Goal: Information Seeking & Learning: Learn about a topic

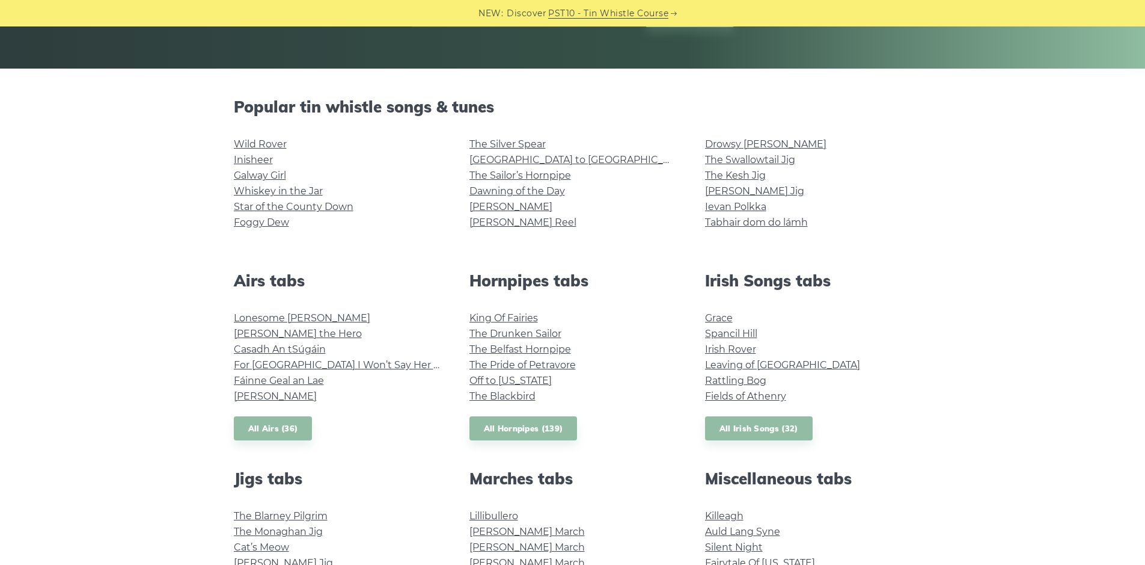
scroll to position [240, 0]
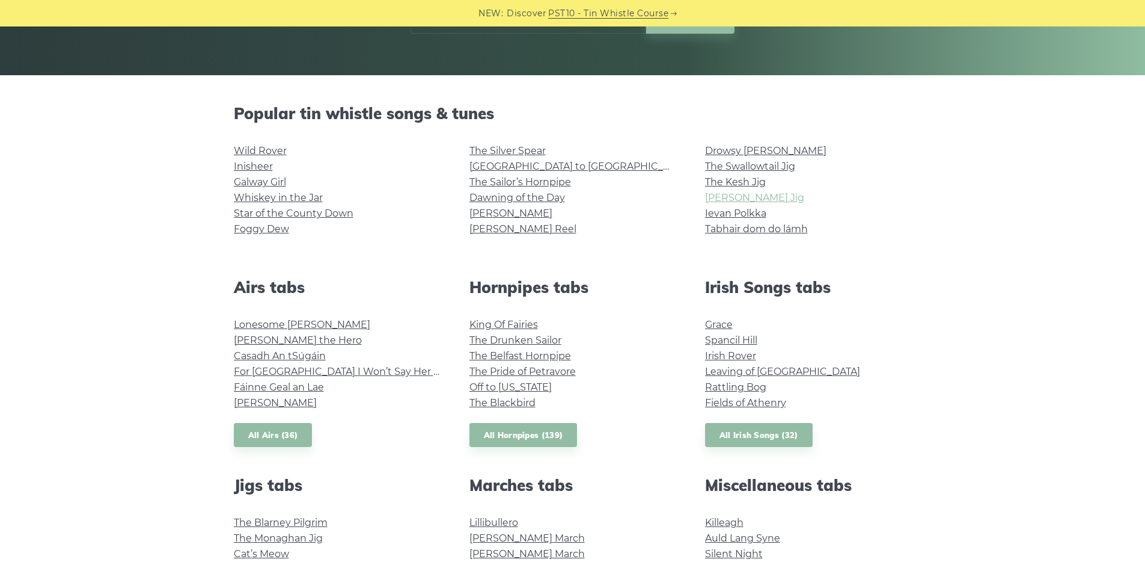
click at [712, 196] on link "Morrison’s Jig" at bounding box center [754, 197] width 99 height 11
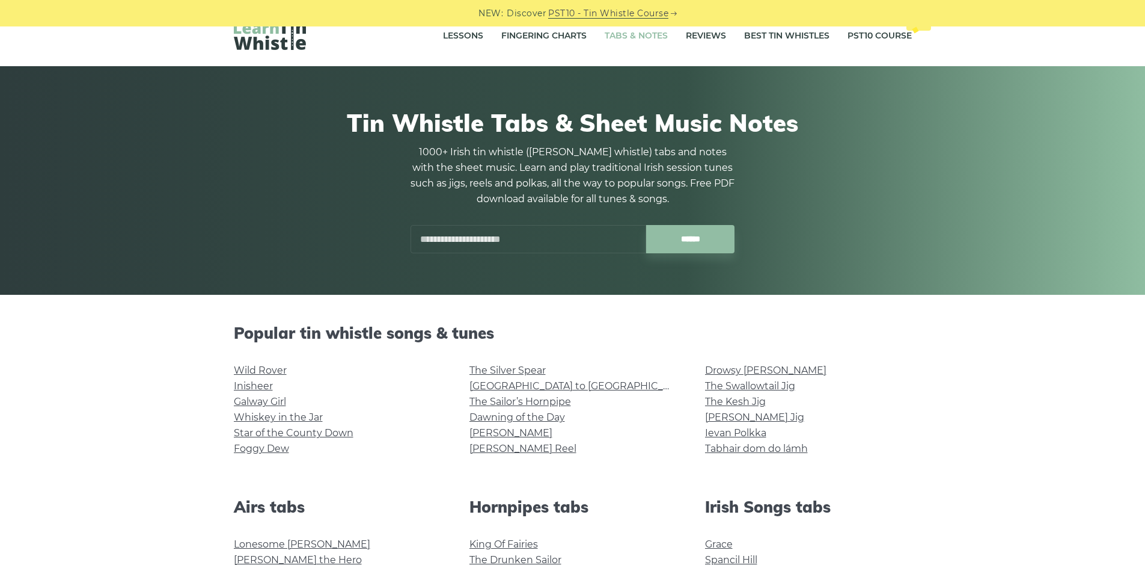
scroll to position [0, 0]
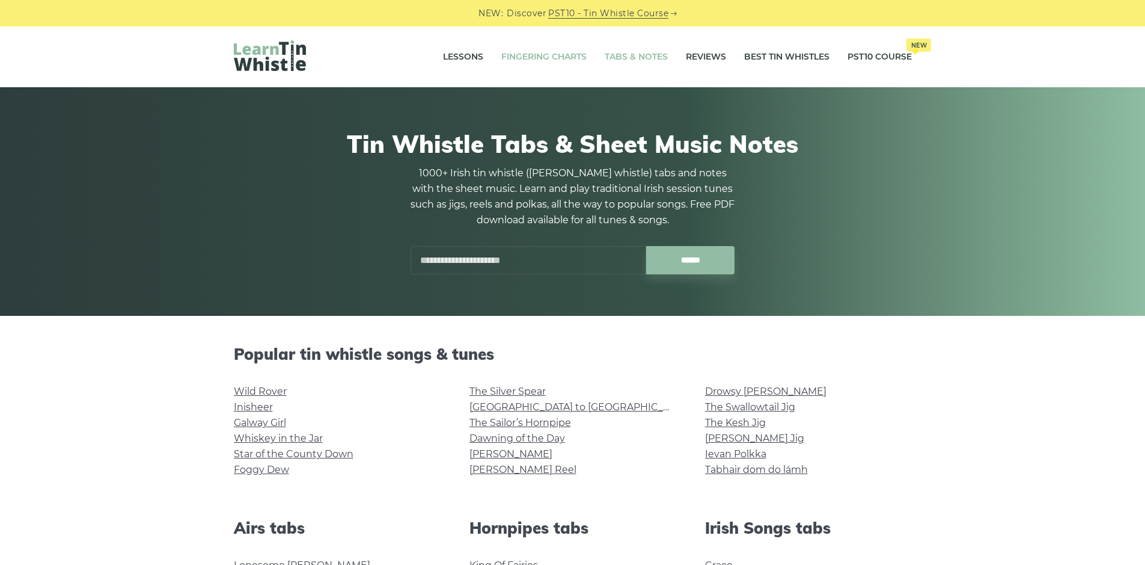
click at [540, 58] on link "Fingering Charts" at bounding box center [543, 57] width 85 height 30
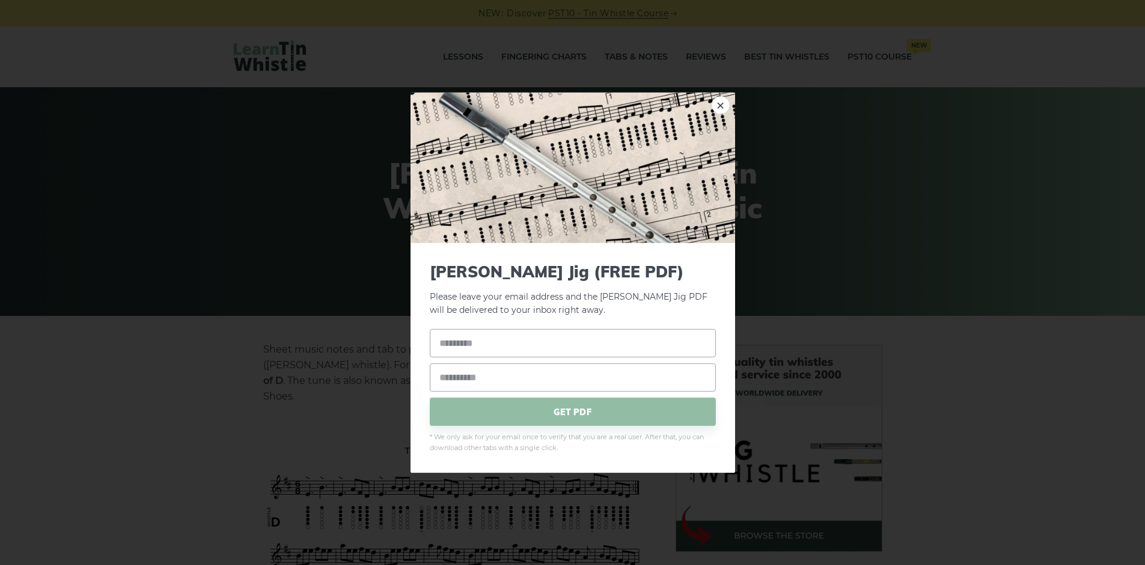
click at [732, 106] on img at bounding box center [573, 167] width 325 height 150
click at [725, 106] on link "×" at bounding box center [721, 105] width 18 height 18
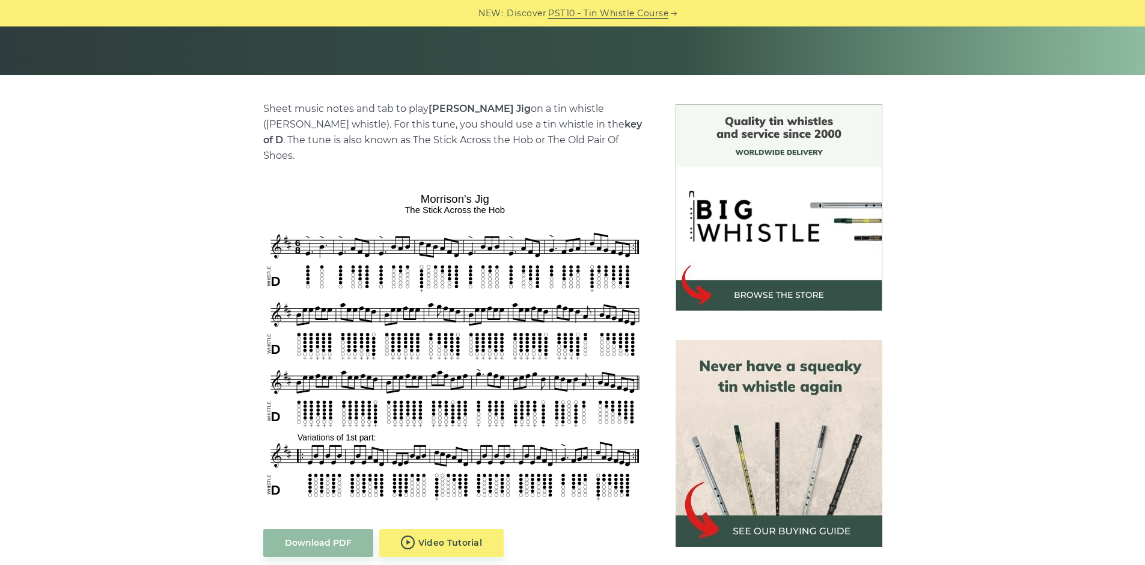
scroll to position [301, 0]
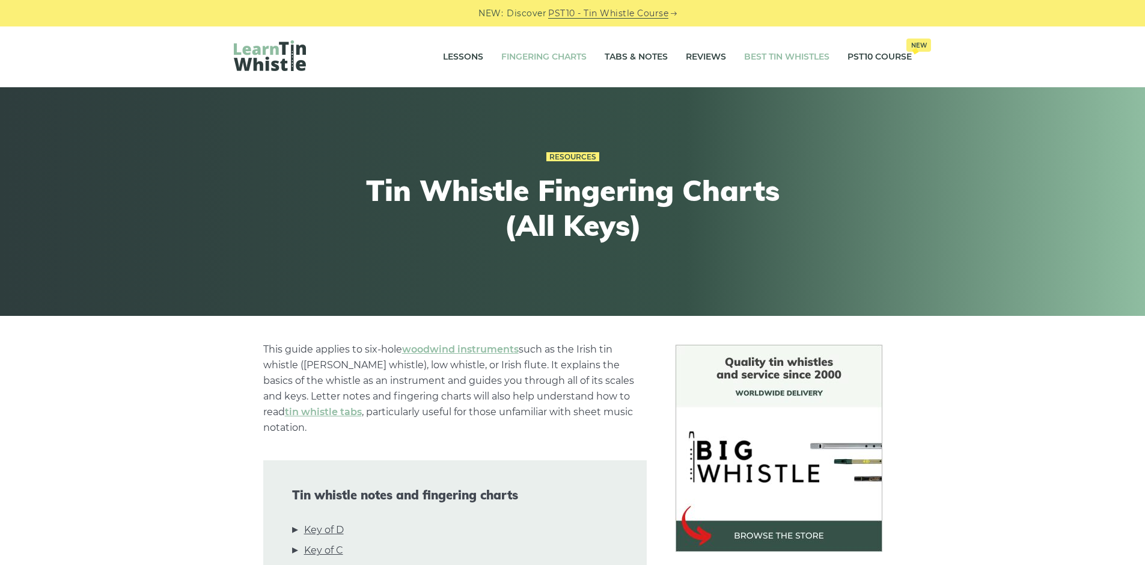
click at [780, 56] on link "Best Tin Whistles" at bounding box center [786, 57] width 85 height 30
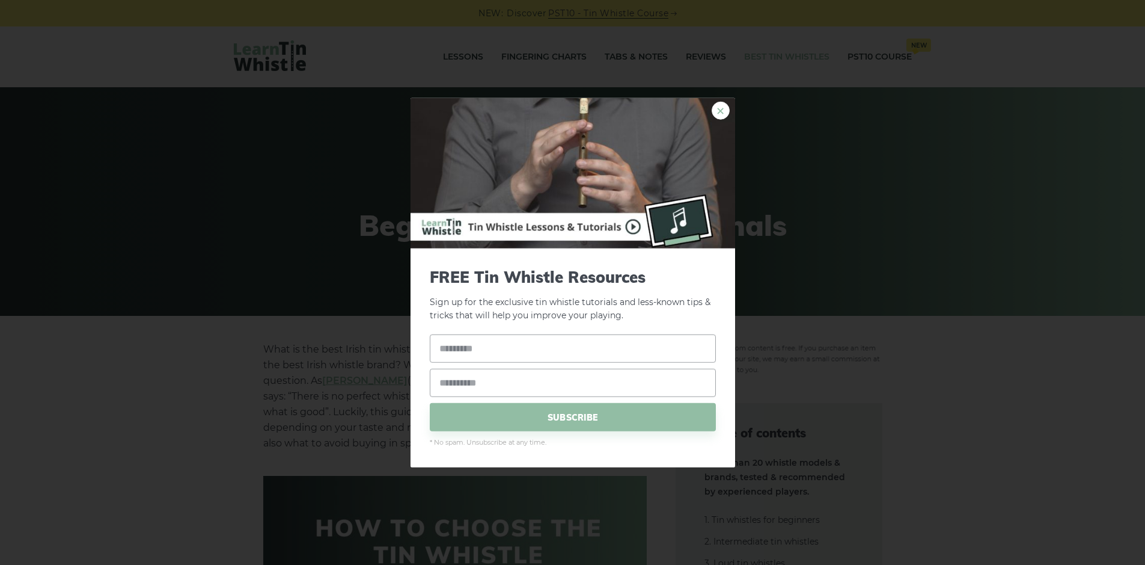
click at [717, 111] on link "×" at bounding box center [721, 110] width 18 height 18
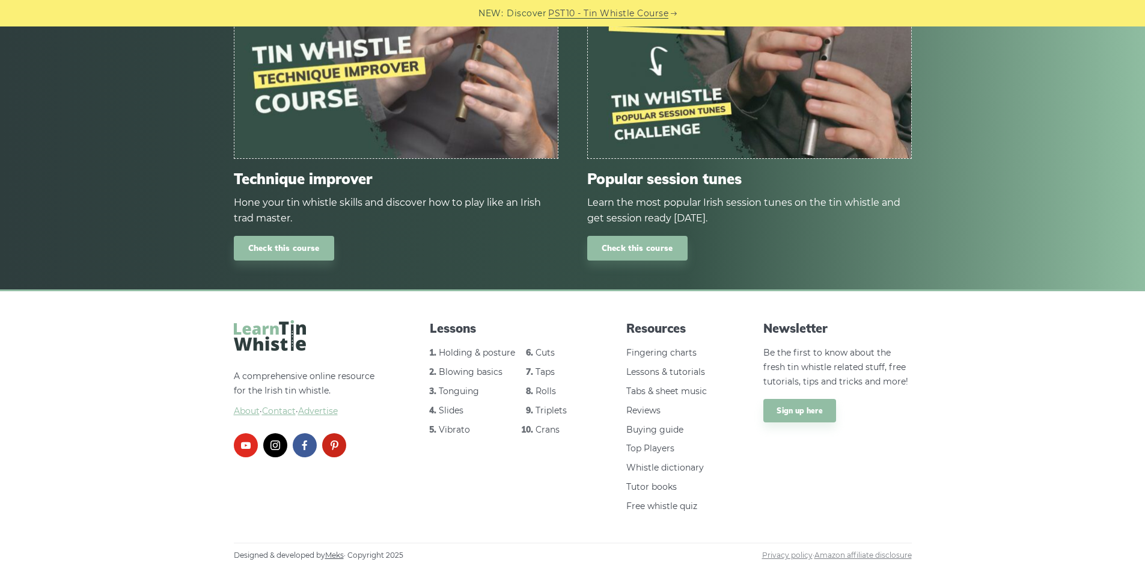
scroll to position [1447, 0]
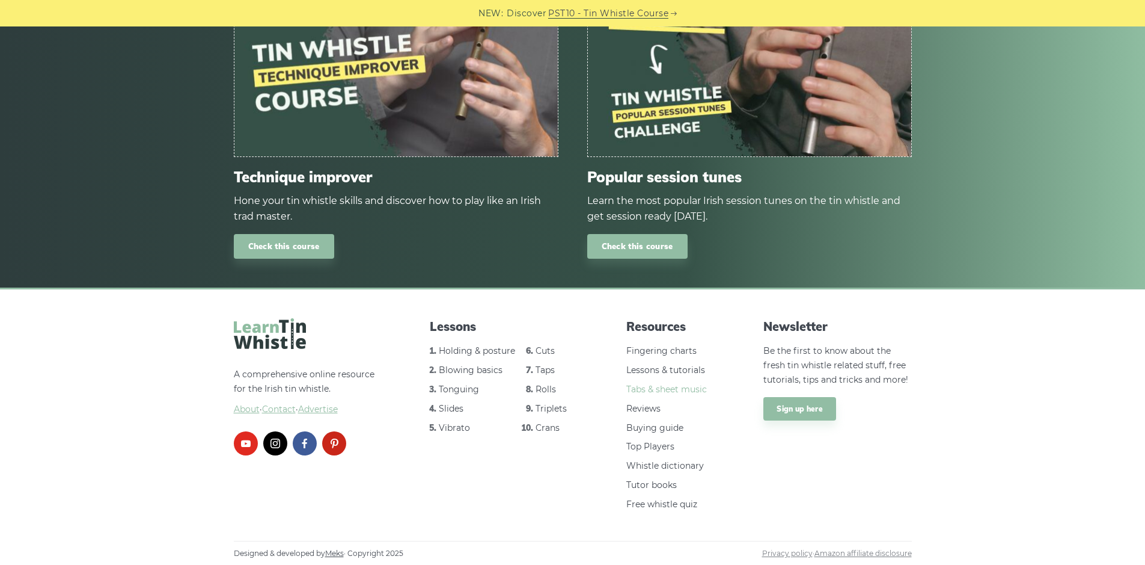
click at [676, 392] on link "Tabs & sheet music" at bounding box center [666, 389] width 81 height 11
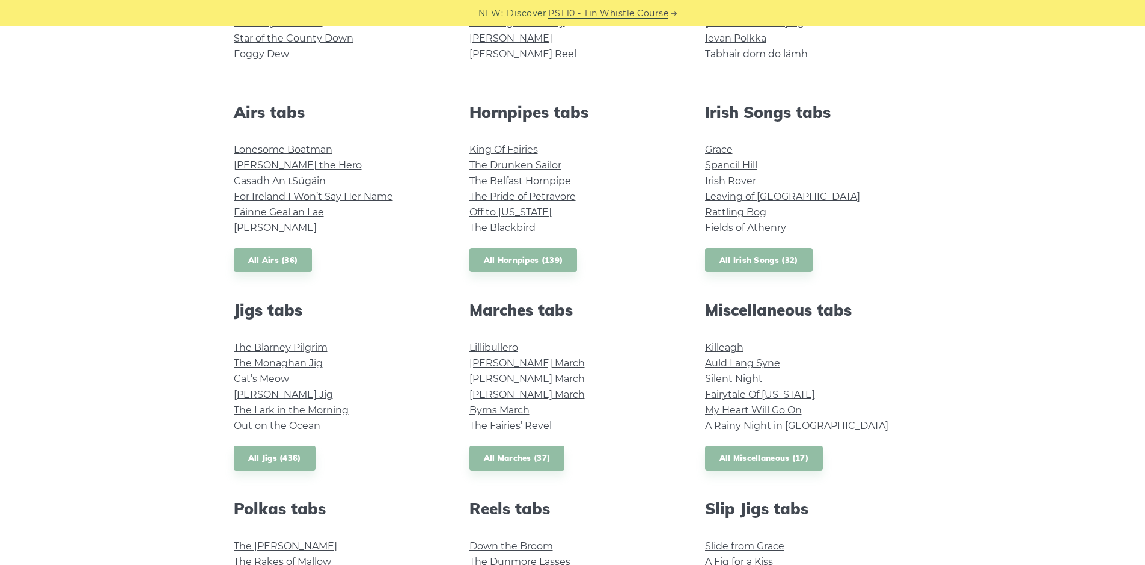
scroll to position [421, 0]
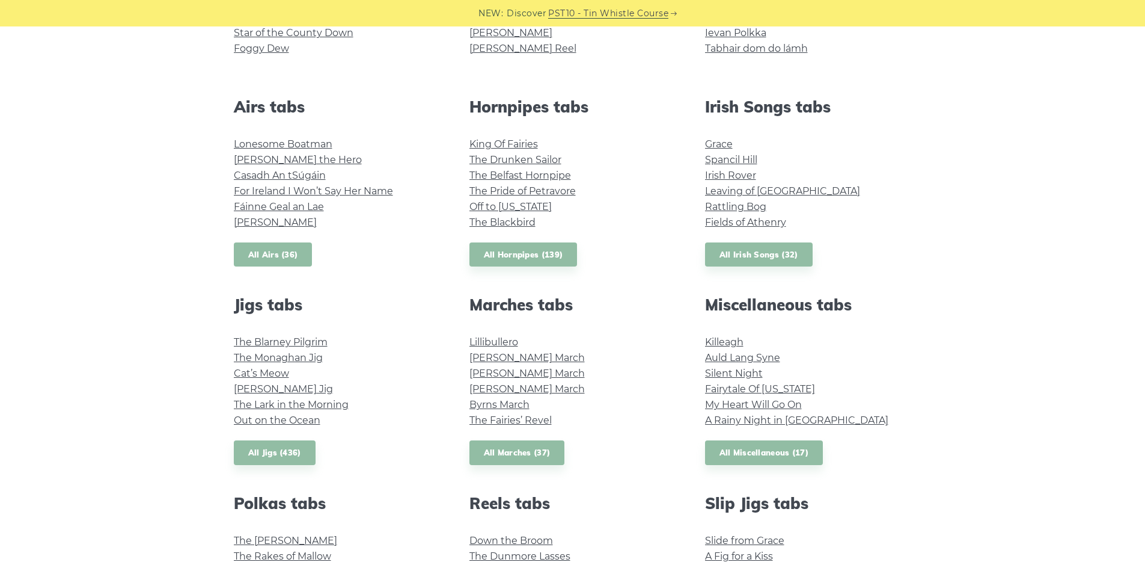
click at [261, 253] on link "All Airs (36)" at bounding box center [273, 254] width 79 height 25
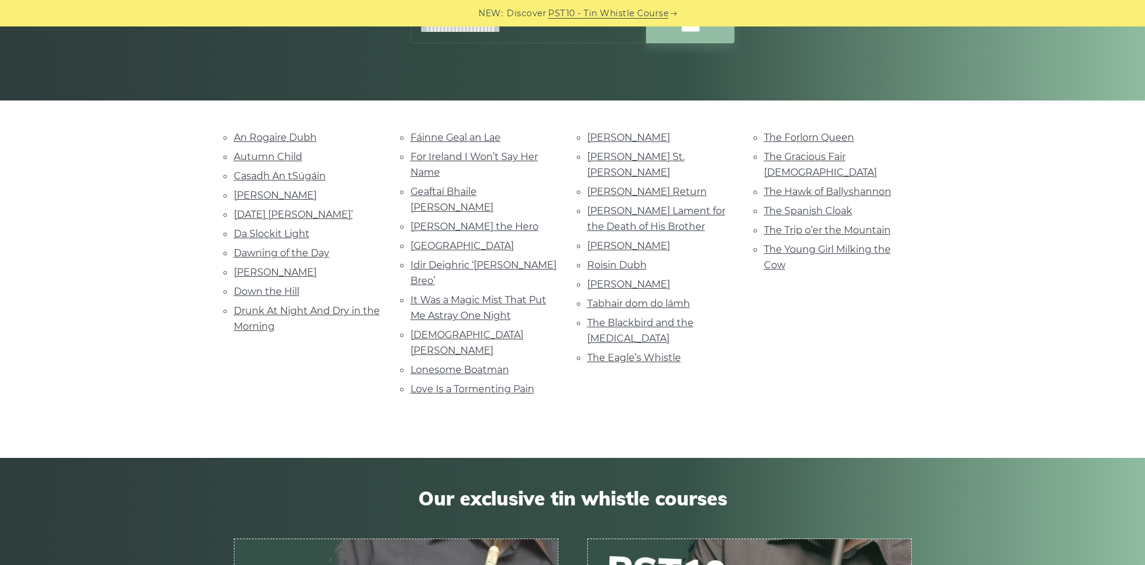
scroll to position [180, 0]
